Goal: Information Seeking & Learning: Check status

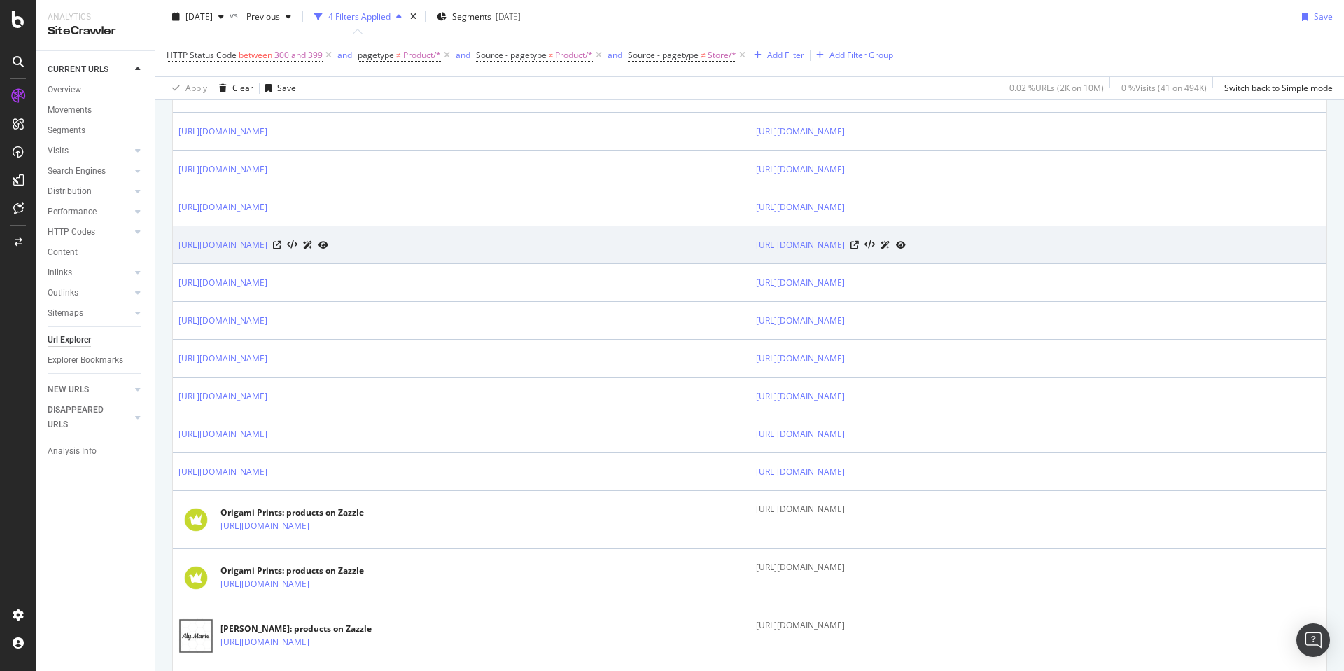
scroll to position [510, 0]
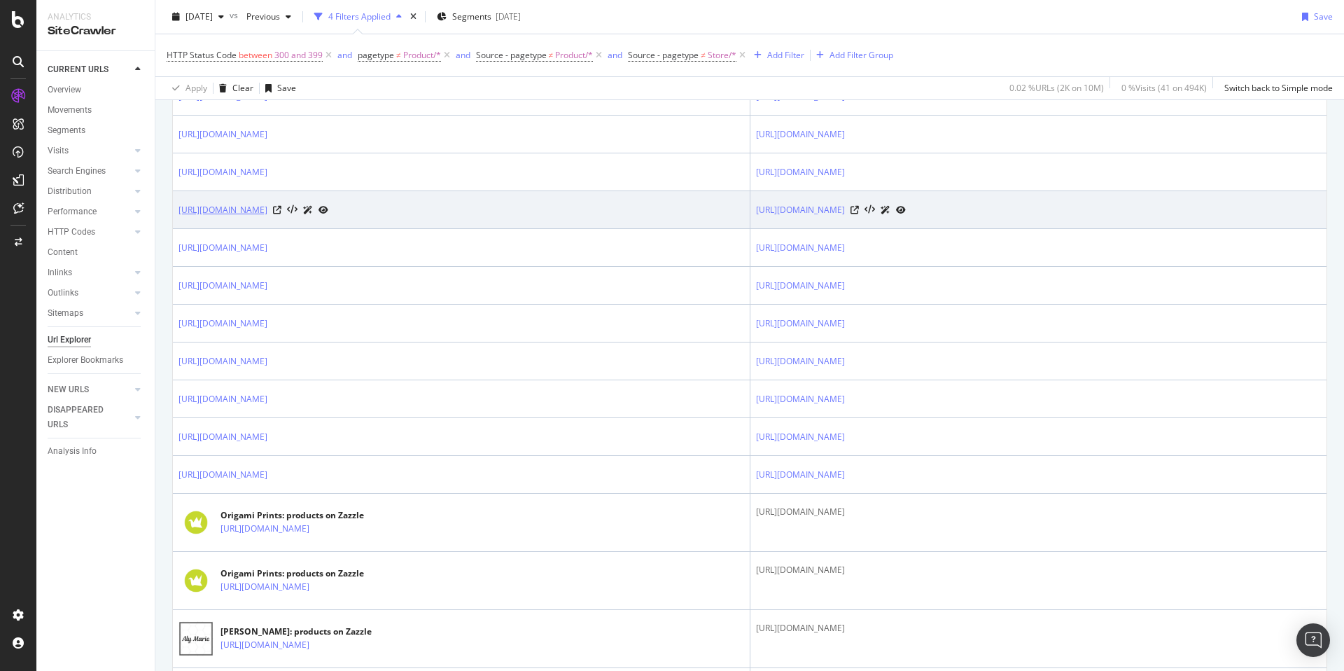
click at [267, 209] on link "[URL][DOMAIN_NAME]" at bounding box center [222, 210] width 89 height 14
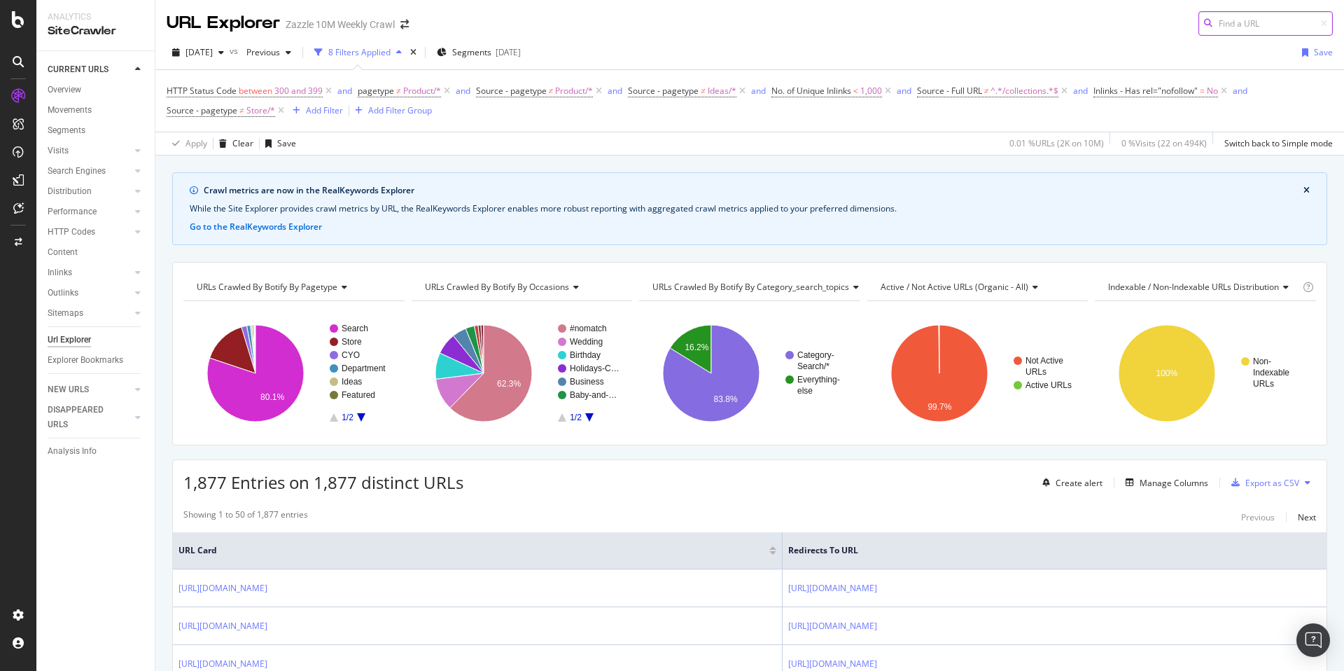
scroll to position [418, 0]
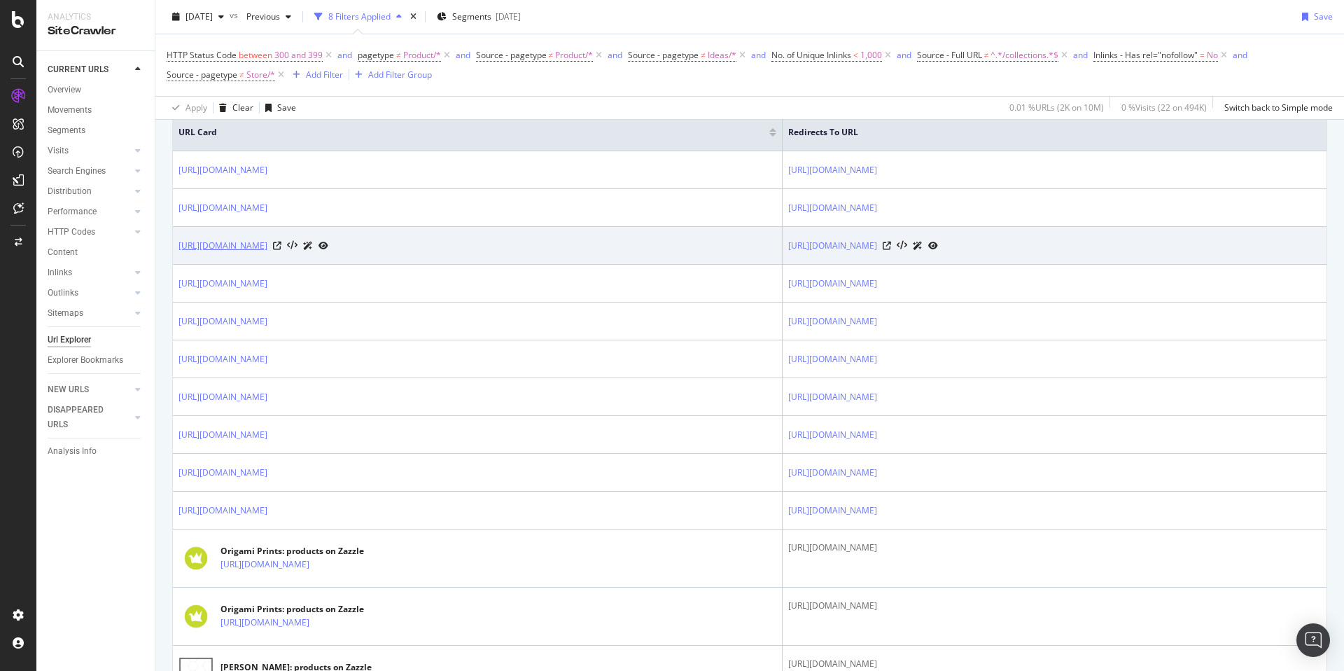
click at [267, 248] on link "[URL][DOMAIN_NAME]" at bounding box center [222, 246] width 89 height 14
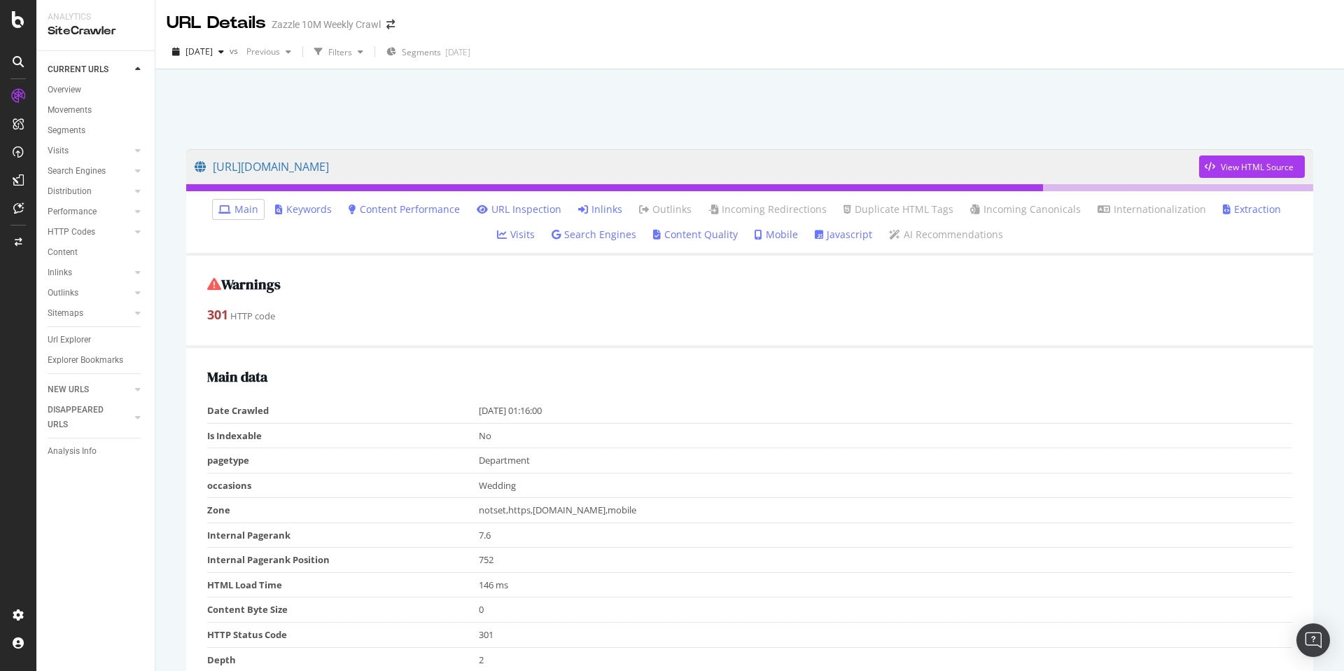
click at [581, 215] on link "Inlinks" at bounding box center [600, 209] width 44 height 14
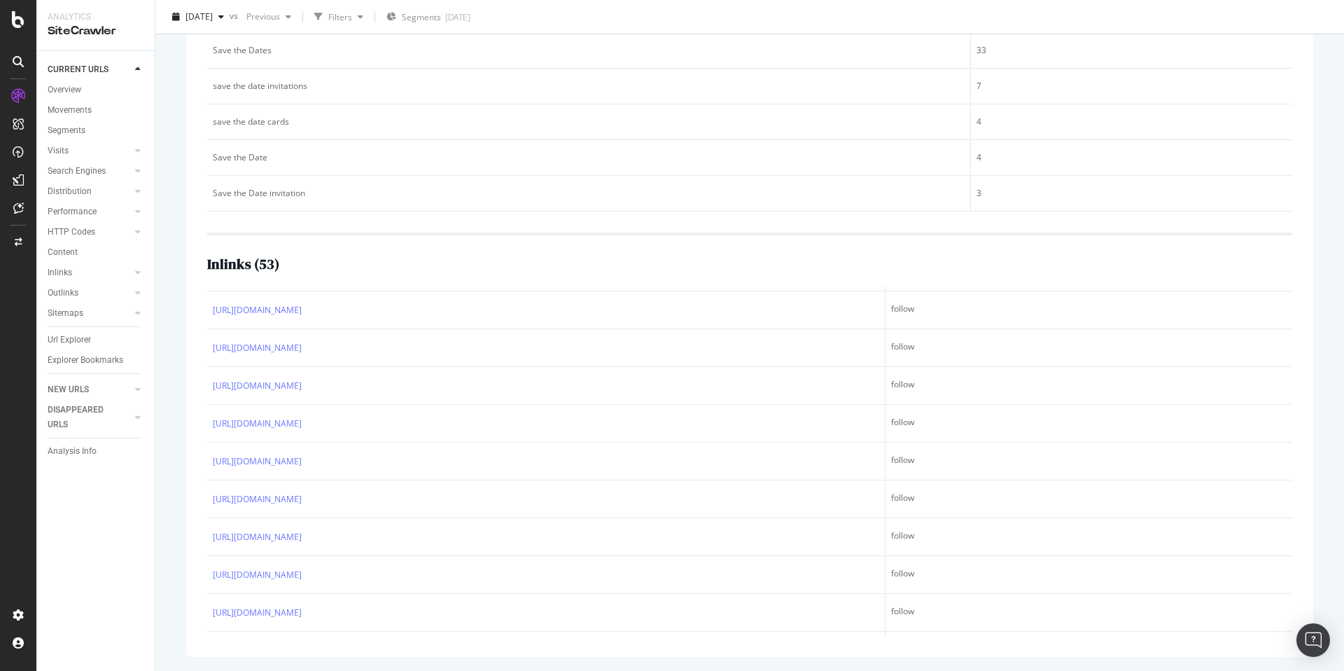
scroll to position [938, 0]
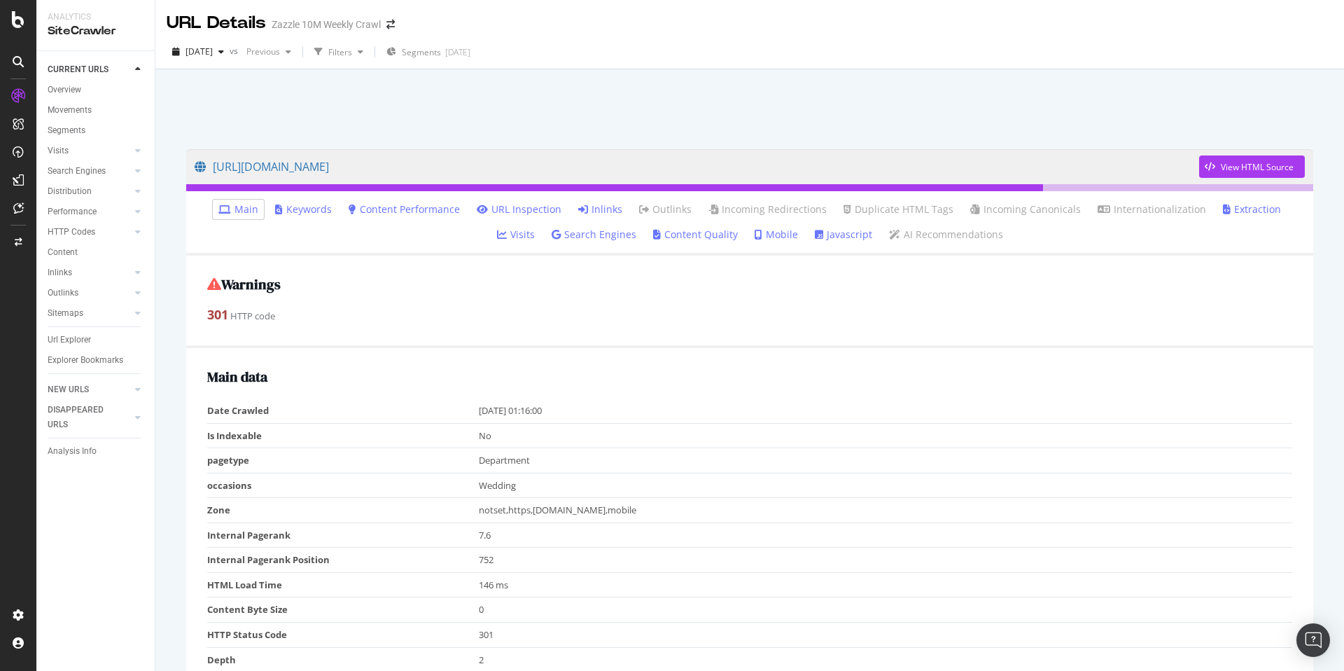
click at [578, 204] on link "Inlinks" at bounding box center [600, 209] width 44 height 14
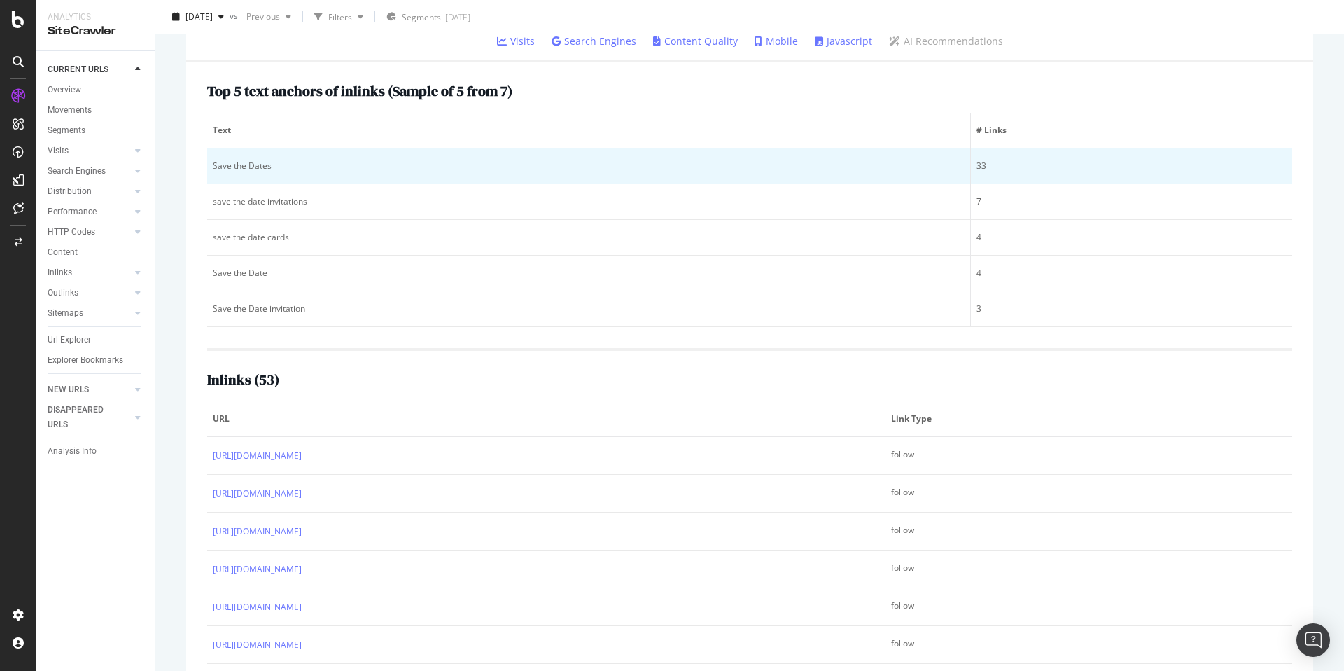
scroll to position [309, 0]
